Goal: Task Accomplishment & Management: Use online tool/utility

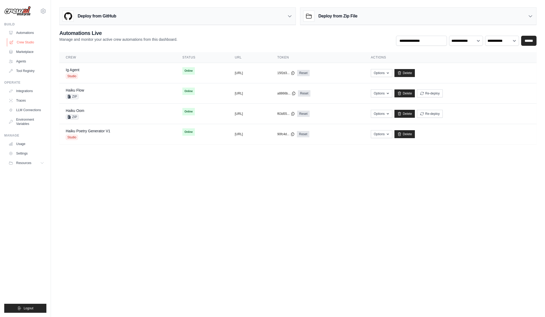
click at [25, 42] on link "Crew Studio" at bounding box center [27, 42] width 40 height 8
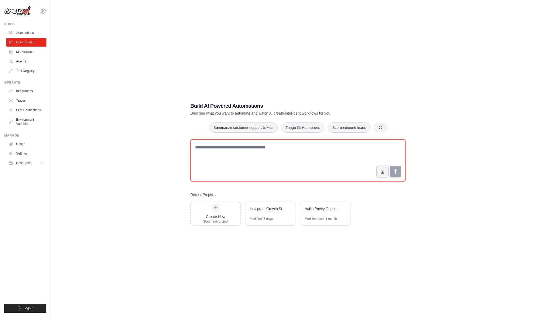
click at [247, 147] on textarea at bounding box center [297, 160] width 215 height 42
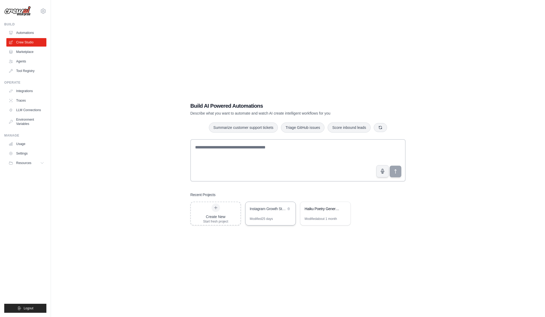
click at [255, 218] on div "Modified 25 days" at bounding box center [261, 219] width 23 height 4
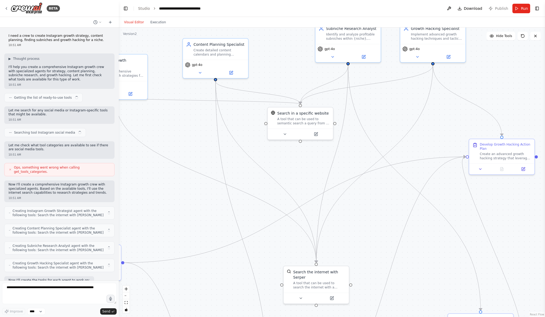
scroll to position [1255, 0]
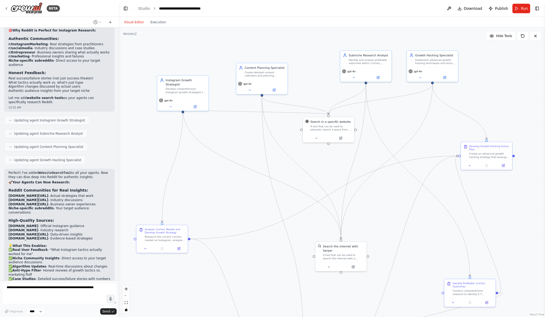
drag, startPoint x: 257, startPoint y: 171, endPoint x: 298, endPoint y: 167, distance: 40.7
click at [298, 167] on div ".deletable-edge-delete-btn { width: 20px; height: 20px; border: 0px solid #ffff…" at bounding box center [332, 173] width 426 height 290
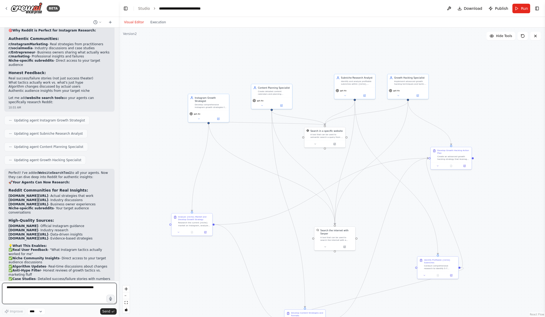
click at [62, 284] on textarea at bounding box center [59, 293] width 114 height 21
type textarea "**********"
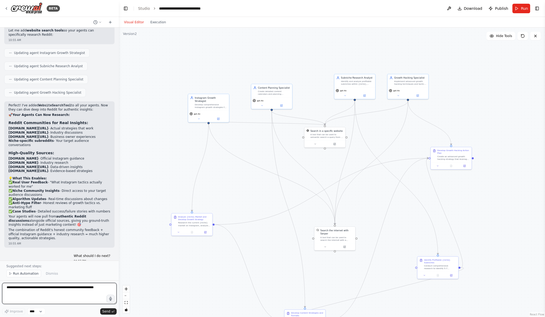
scroll to position [1337, 0]
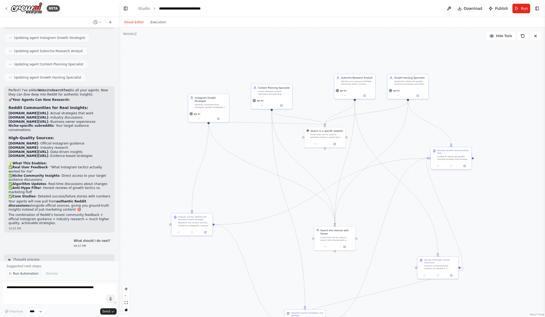
click at [24, 277] on button "Run Automation" at bounding box center [23, 273] width 35 height 7
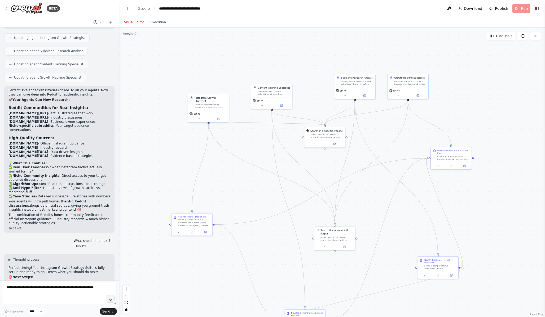
scroll to position [1317, 0]
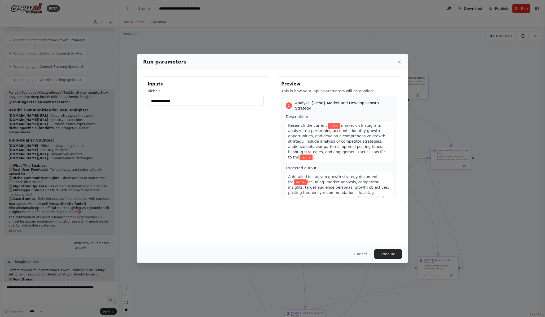
click at [209, 91] on label "niche *" at bounding box center [206, 91] width 116 height 5
click at [209, 96] on input "niche *" at bounding box center [206, 101] width 116 height 10
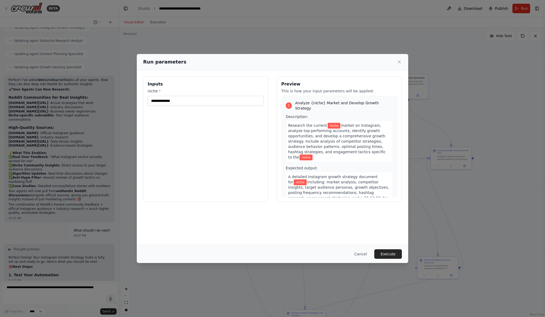
click at [208, 94] on div "niche *" at bounding box center [206, 97] width 116 height 17
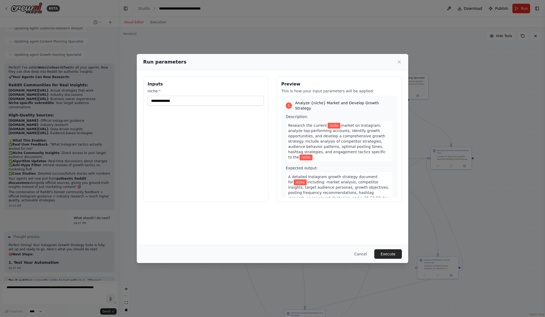
click at [208, 94] on div "niche *" at bounding box center [206, 97] width 116 height 17
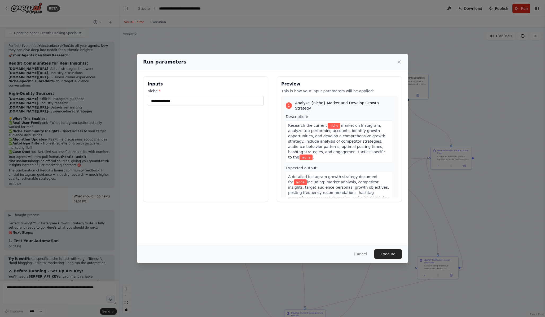
click at [199, 112] on div "Inputs niche *" at bounding box center [205, 140] width 125 height 126
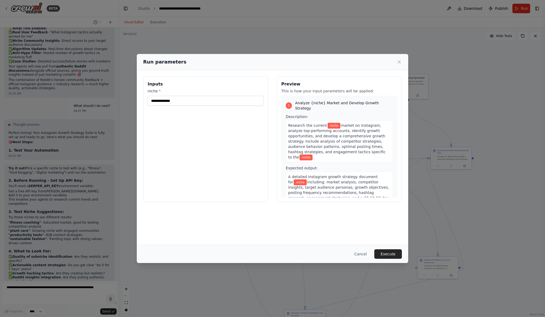
click at [195, 60] on div "Run parameters" at bounding box center [272, 61] width 259 height 7
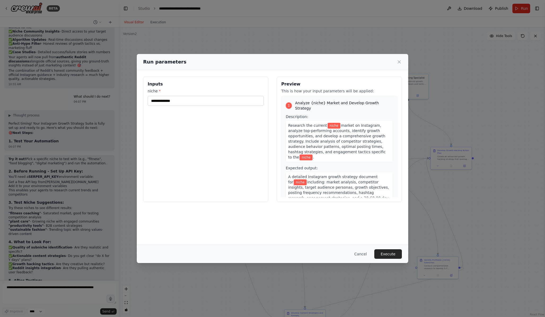
scroll to position [1487, 0]
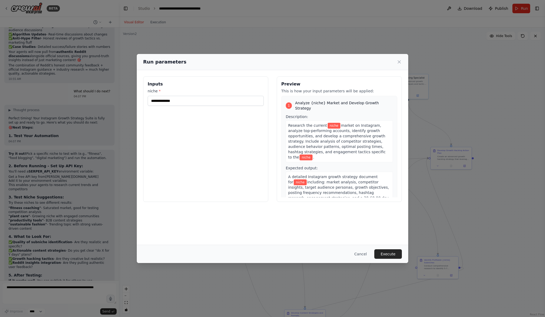
click at [192, 49] on div "Run parameters Inputs niche * Preview This is how your input parameters will be…" at bounding box center [272, 158] width 545 height 317
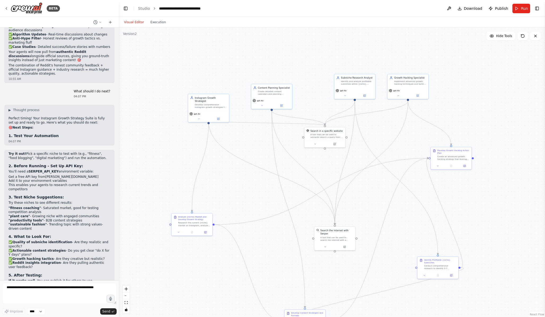
click at [37, 133] on h3 "1. Test Your Automation" at bounding box center [59, 135] width 102 height 5
drag, startPoint x: 37, startPoint y: 95, endPoint x: 37, endPoint y: 106, distance: 11.7
click at [37, 106] on div "▶ Thought process Perfect timing! Your Instagram Growth Strategy Suite is fully…" at bounding box center [59, 125] width 110 height 41
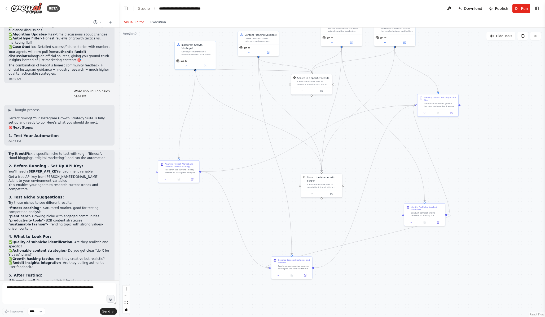
drag, startPoint x: 206, startPoint y: 195, endPoint x: 193, endPoint y: 137, distance: 59.5
click at [193, 137] on div ".deletable-edge-delete-btn { width: 20px; height: 20px; border: 0px solid #ffff…" at bounding box center [332, 173] width 426 height 290
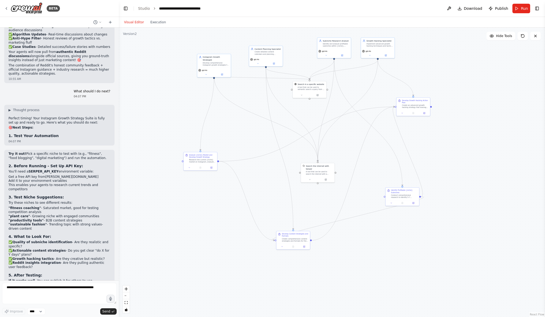
drag, startPoint x: 193, startPoint y: 137, endPoint x: 217, endPoint y: 137, distance: 23.9
click at [217, 137] on div ".deletable-edge-delete-btn { width: 20px; height: 20px; border: 0px solid #ffff…" at bounding box center [332, 173] width 426 height 290
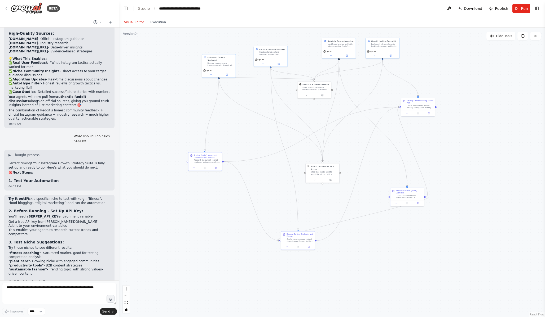
scroll to position [1441, 0]
click at [24, 154] on div "▶ Thought process Perfect timing! Your Instagram Growth Strategy Suite is fully…" at bounding box center [59, 169] width 102 height 30
click at [24, 154] on span "Thought process" at bounding box center [26, 156] width 27 height 4
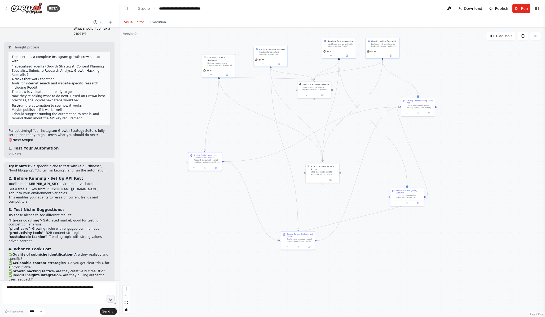
scroll to position [1558, 0]
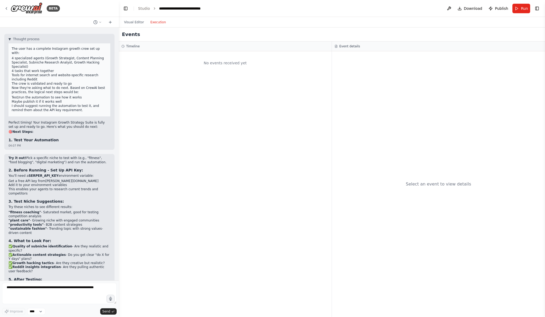
click at [155, 21] on button "Execution" at bounding box center [158, 22] width 22 height 6
click at [131, 21] on button "Visual Editor" at bounding box center [134, 22] width 26 height 6
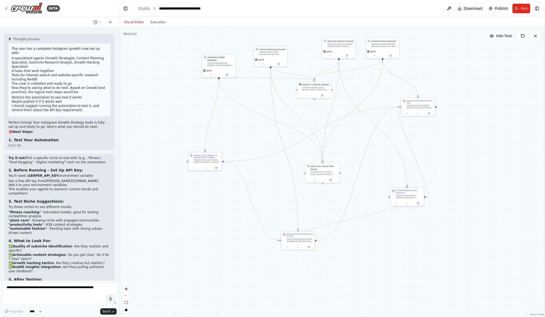
click at [507, 34] on span "Hide Tools" at bounding box center [504, 36] width 16 height 4
click at [510, 36] on span "Show Tools" at bounding box center [502, 36] width 17 height 4
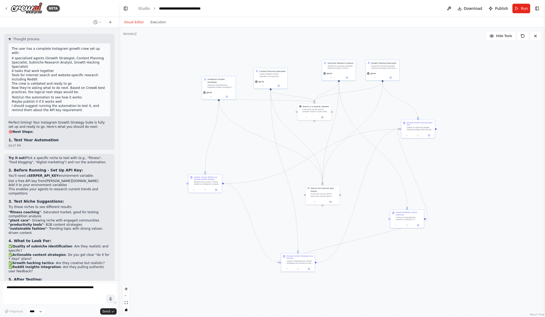
drag, startPoint x: 473, startPoint y: 83, endPoint x: 473, endPoint y: 105, distance: 22.0
click at [473, 105] on div ".deletable-edge-delete-btn { width: 20px; height: 20px; border: 0px solid #ffff…" at bounding box center [332, 173] width 426 height 290
click at [517, 38] on div "Hide Tools" at bounding box center [513, 36] width 54 height 8
click at [519, 37] on button at bounding box center [522, 36] width 11 height 8
click at [537, 41] on div ".deletable-edge-delete-btn { width: 20px; height: 20px; border: 0px solid #ffff…" at bounding box center [332, 173] width 426 height 290
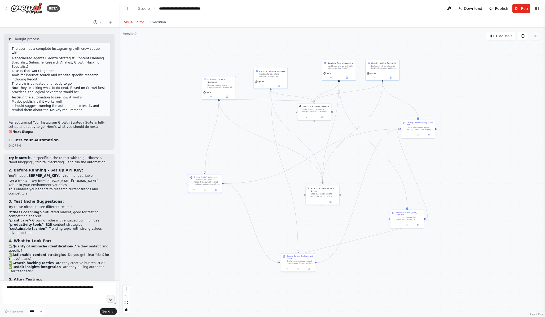
click at [536, 34] on icon at bounding box center [535, 36] width 4 height 4
drag, startPoint x: 500, startPoint y: 80, endPoint x: 453, endPoint y: 80, distance: 46.4
click at [453, 80] on div ".deletable-edge-delete-btn { width: 20px; height: 20px; border: 0px solid #ffff…" at bounding box center [332, 173] width 426 height 290
click at [384, 124] on div "Create an advanced growth hacking strategy that leverages all previous research…" at bounding box center [376, 126] width 26 height 4
click at [385, 127] on div "Create an advanced growth hacking strategy that leverages all previous research…" at bounding box center [376, 126] width 26 height 4
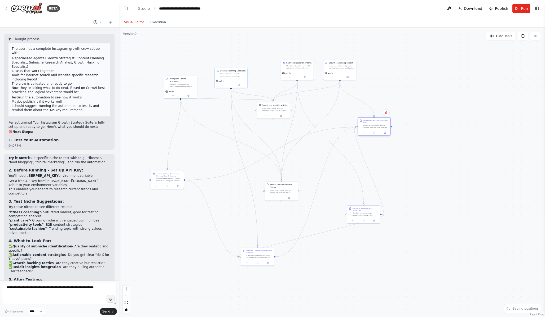
click at [385, 127] on div "Create an advanced growth hacking strategy that leverages all previous research…" at bounding box center [376, 126] width 26 height 4
click at [540, 35] on button at bounding box center [535, 36] width 11 height 8
click at [541, 7] on header "**********" at bounding box center [332, 8] width 426 height 17
click at [537, 7] on button "Toggle Right Sidebar" at bounding box center [536, 8] width 7 height 7
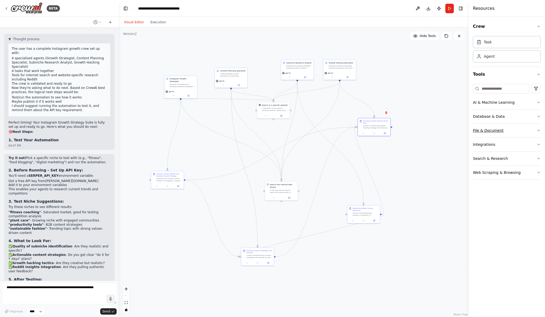
click at [489, 124] on button "File & Document" at bounding box center [507, 131] width 68 height 14
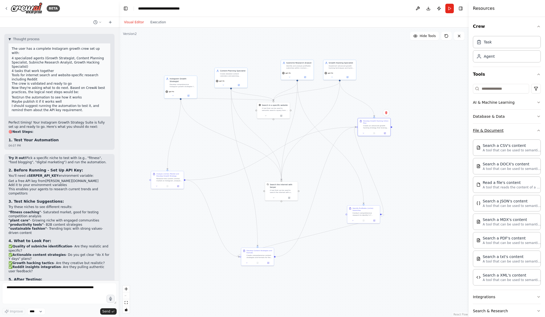
click at [489, 124] on button "File & Document" at bounding box center [507, 131] width 68 height 14
click at [489, 117] on button "Database & Data" at bounding box center [507, 117] width 68 height 14
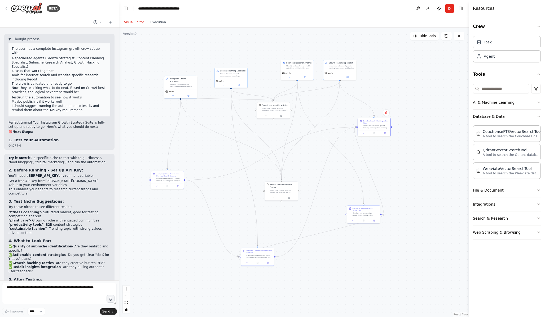
click at [489, 117] on button "Database & Data" at bounding box center [507, 117] width 68 height 14
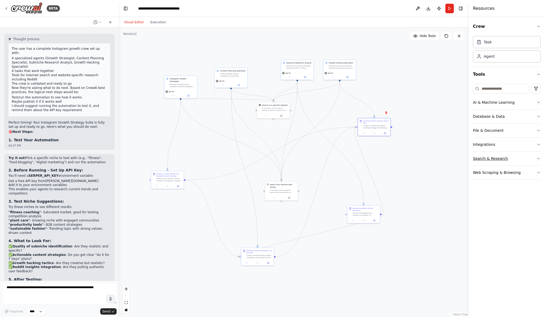
click at [489, 164] on button "Search & Research" at bounding box center [507, 159] width 68 height 14
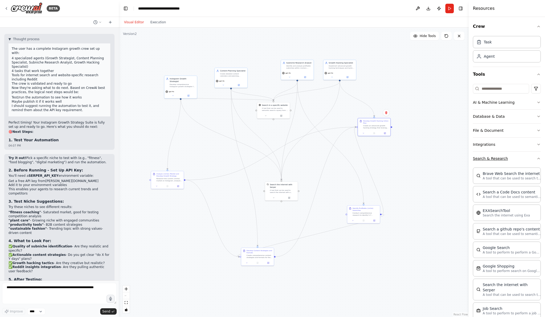
click at [489, 164] on button "Search & Research" at bounding box center [507, 159] width 68 height 14
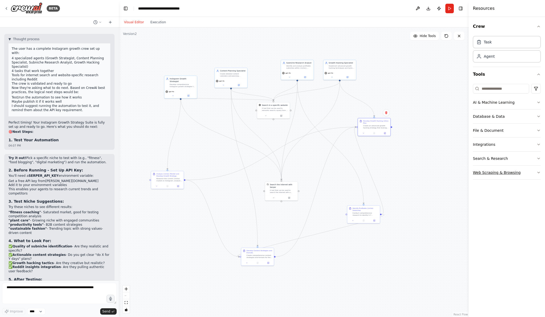
click at [489, 175] on button "Web Scraping & Browsing" at bounding box center [507, 173] width 68 height 14
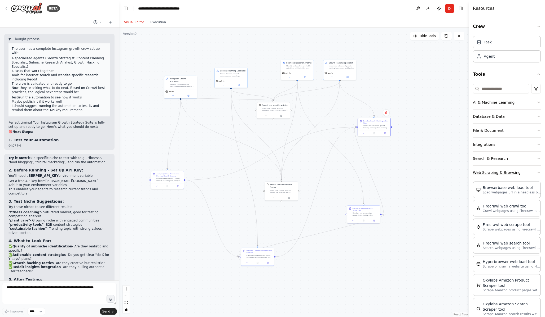
click at [489, 175] on button "Web Scraping & Browsing" at bounding box center [507, 173] width 68 height 14
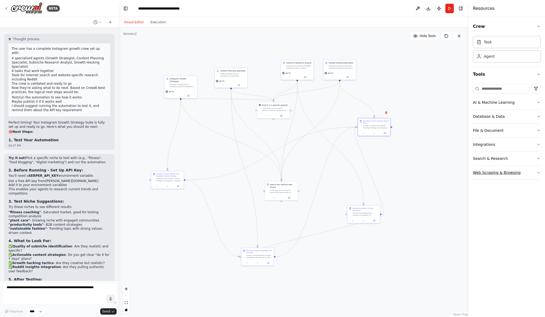
click at [491, 175] on button "Web Scraping & Browsing" at bounding box center [507, 173] width 68 height 14
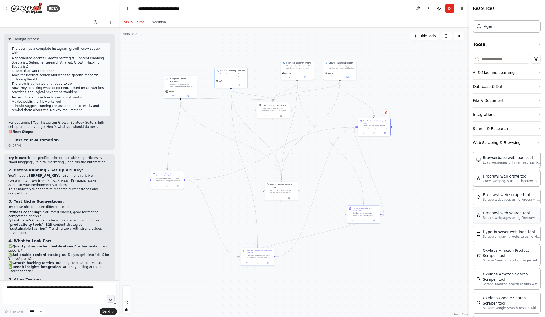
scroll to position [51, 0]
